Goal: Task Accomplishment & Management: Use online tool/utility

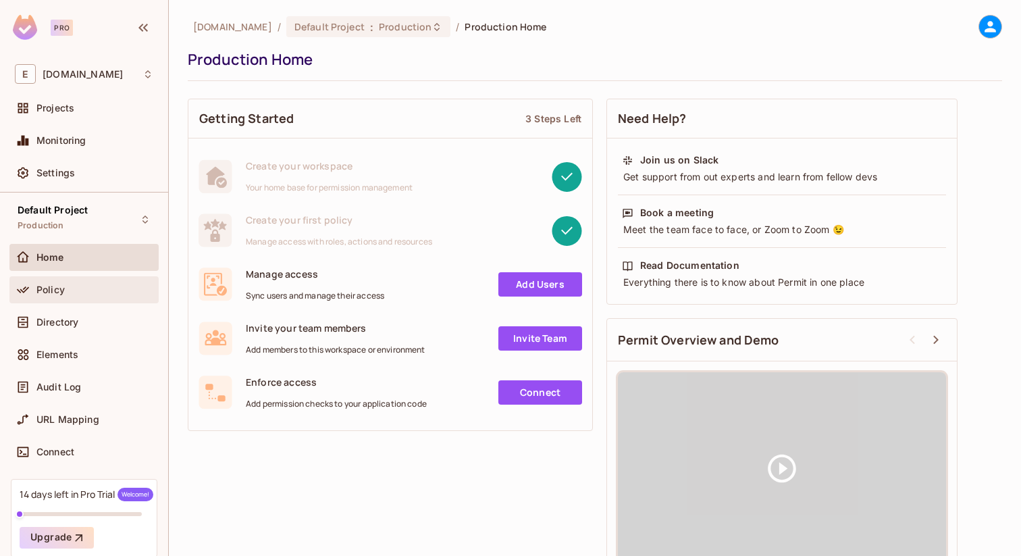
click at [59, 280] on div "Policy" at bounding box center [83, 289] width 149 height 27
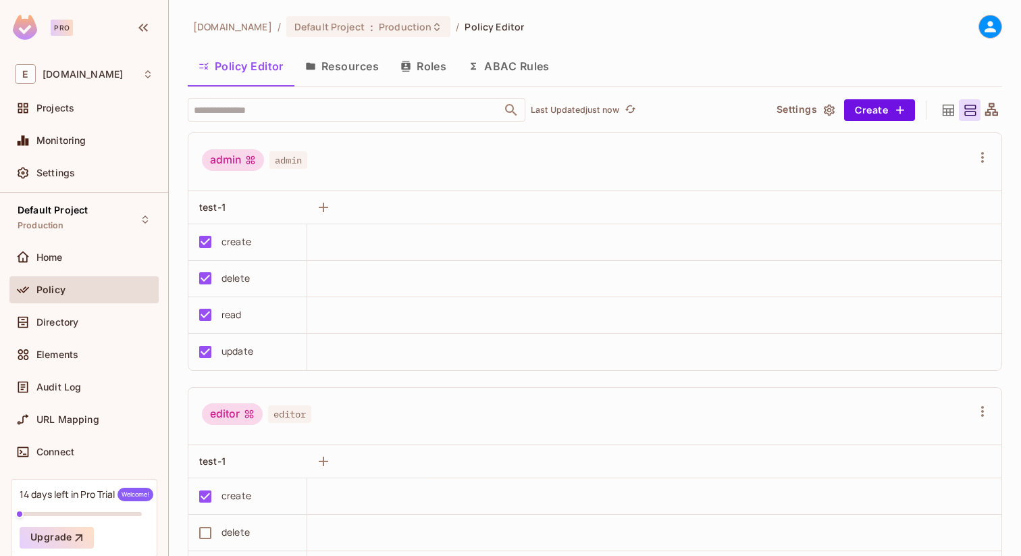
click at [986, 27] on icon at bounding box center [990, 26] width 17 height 17
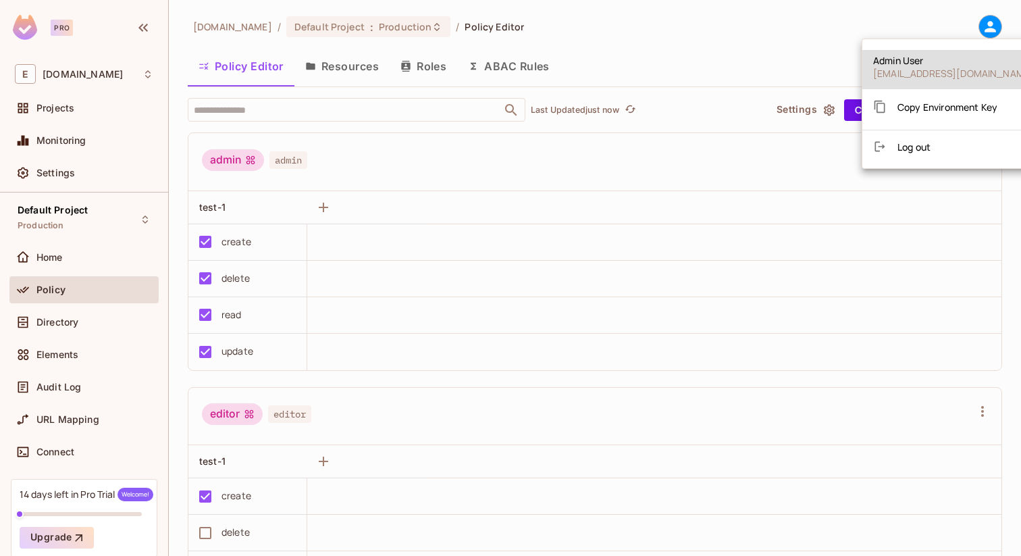
click at [936, 101] on span "Copy Environment Key" at bounding box center [948, 107] width 100 height 13
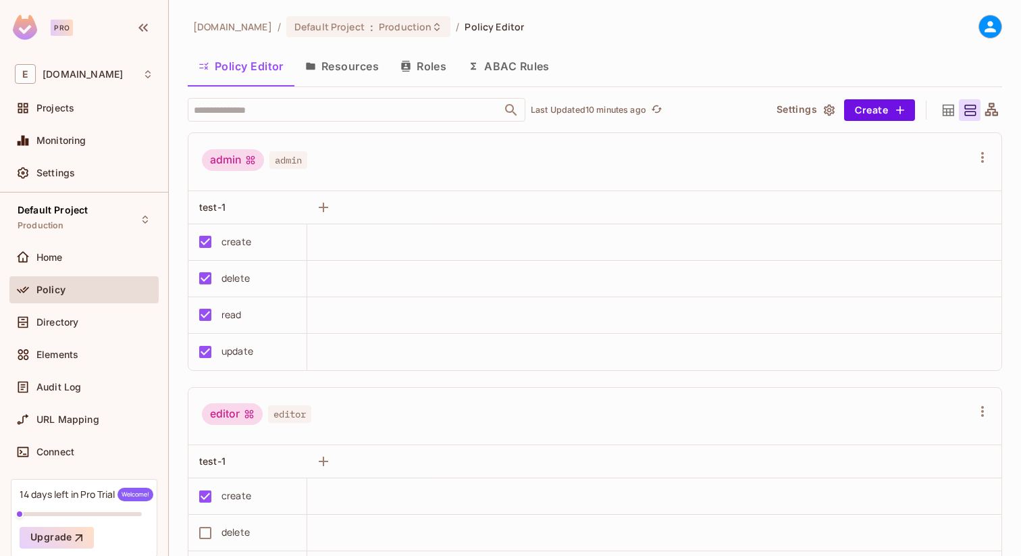
click at [979, 25] on div at bounding box center [991, 27] width 24 height 24
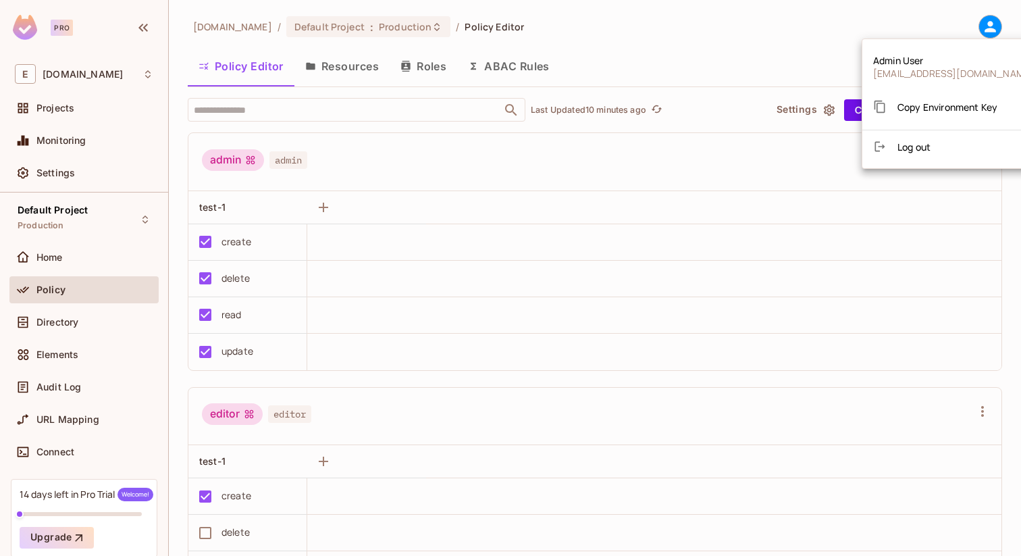
click at [973, 26] on div at bounding box center [510, 278] width 1021 height 556
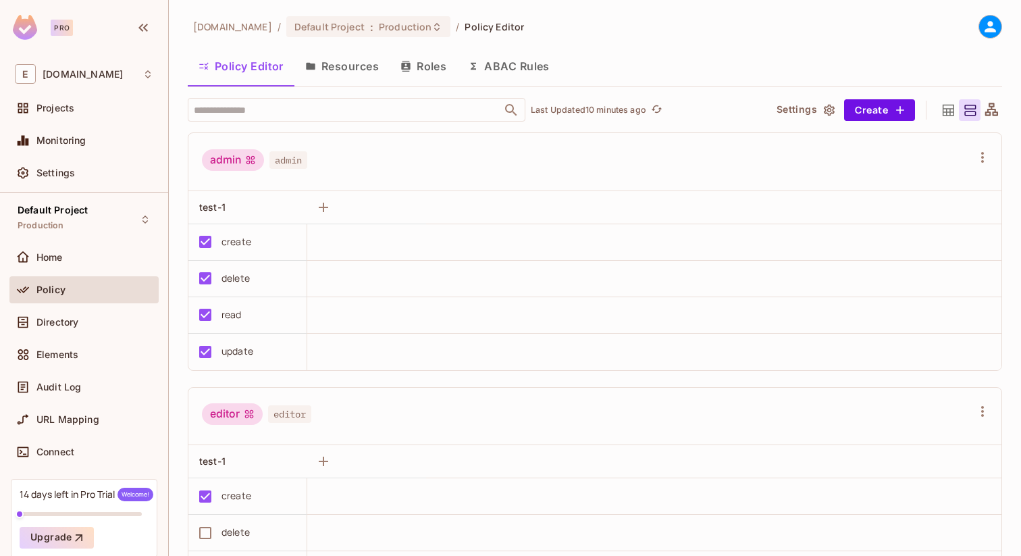
click at [982, 33] on icon at bounding box center [990, 26] width 17 height 17
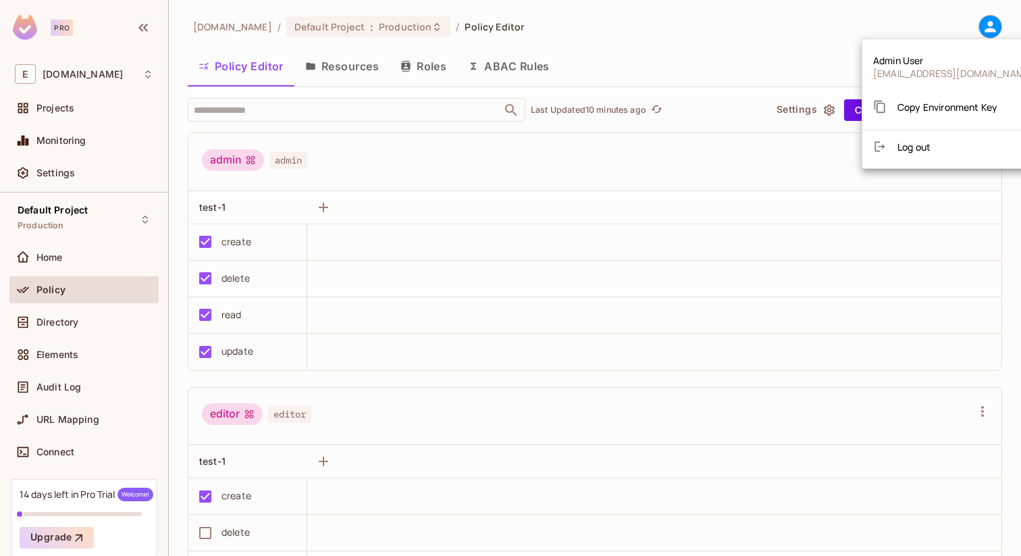
click at [929, 98] on div "Copy Environment Key" at bounding box center [936, 106] width 124 height 27
click at [931, 102] on span "Copy Environment Key" at bounding box center [948, 107] width 100 height 13
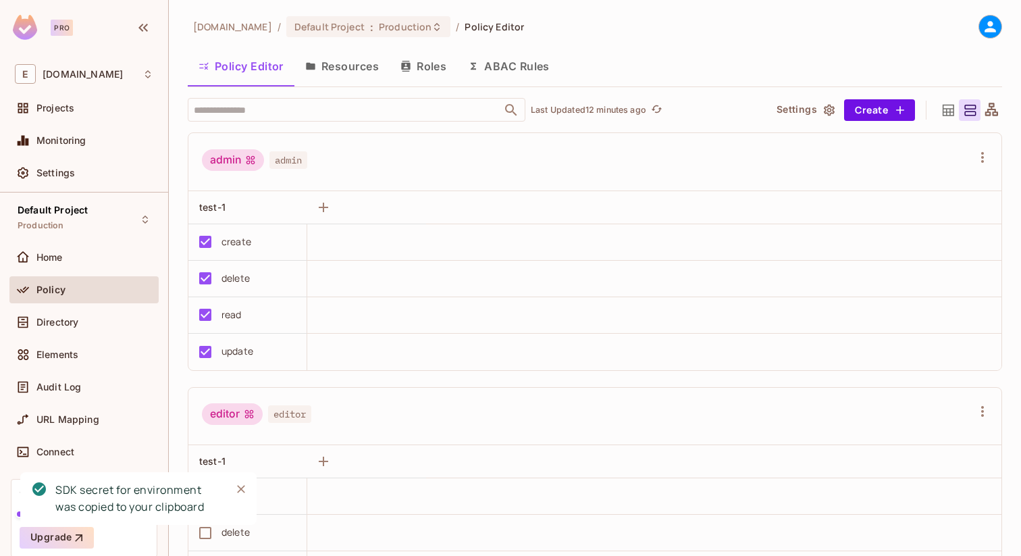
click at [982, 28] on icon at bounding box center [990, 26] width 17 height 17
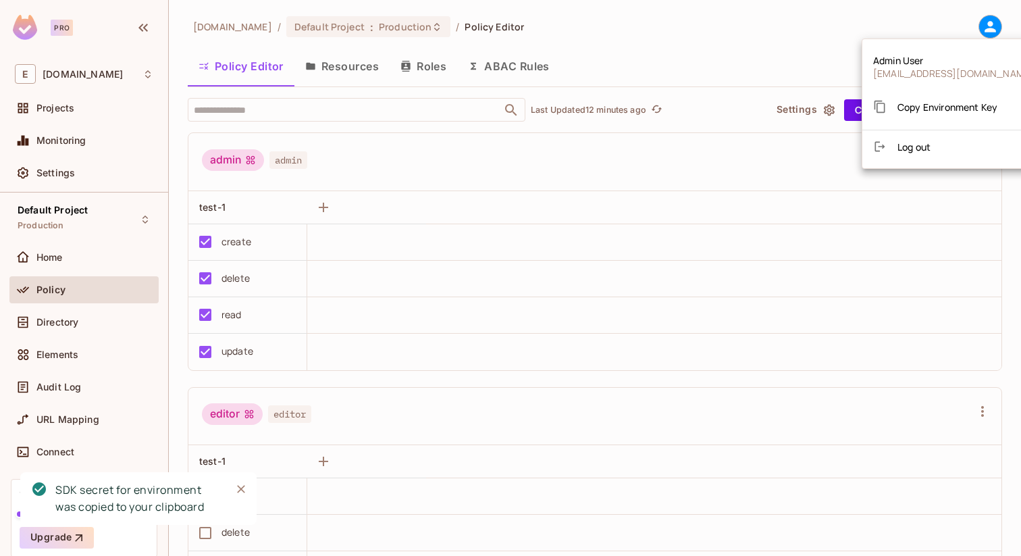
click at [953, 95] on div "Copy Environment Key" at bounding box center [936, 106] width 124 height 27
click at [951, 103] on span "Copy Environment Key" at bounding box center [948, 107] width 100 height 13
click at [951, 103] on ul "Admin User [EMAIL_ADDRESS][DOMAIN_NAME] Copy Environment Key Log out" at bounding box center [954, 104] width 182 height 118
